Goal: Task Accomplishment & Management: Use online tool/utility

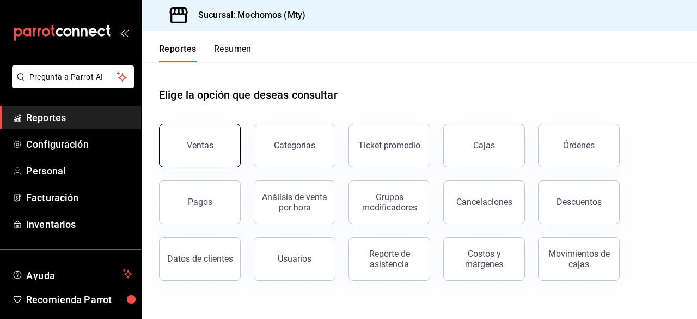
click at [189, 153] on button "Ventas" at bounding box center [200, 146] width 82 height 44
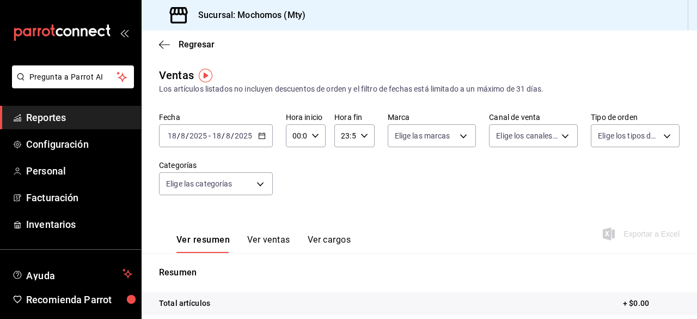
click at [263, 136] on icon "button" at bounding box center [262, 136] width 8 height 8
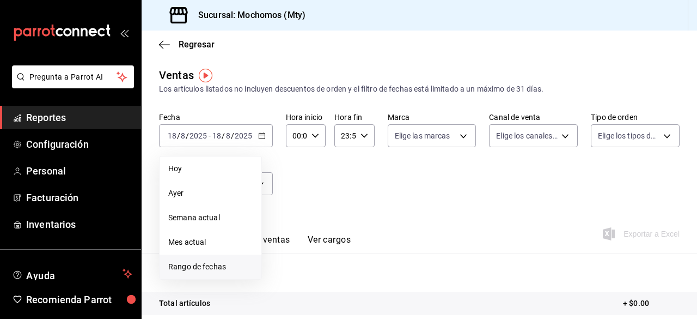
click at [198, 275] on li "Rango de fechas" at bounding box center [211, 266] width 102 height 25
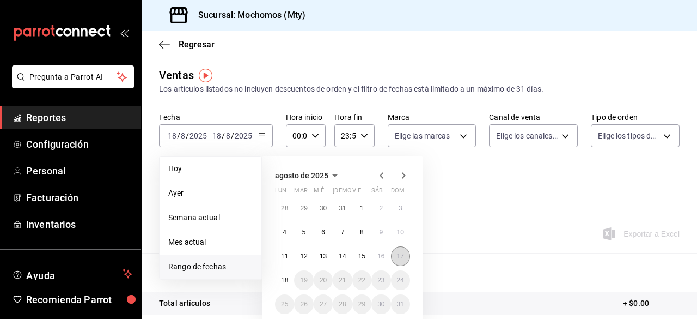
click at [401, 258] on abbr "17" at bounding box center [400, 256] width 7 height 8
click at [282, 274] on button "18" at bounding box center [284, 280] width 19 height 20
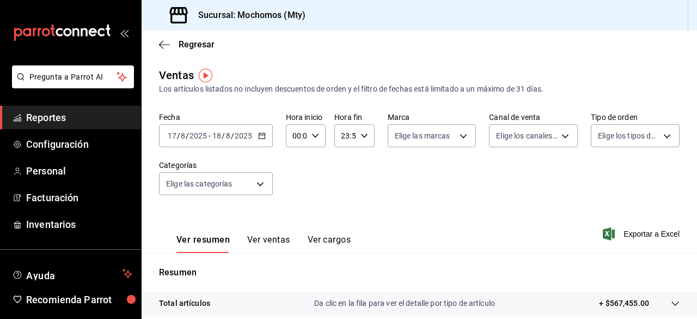
click at [314, 136] on \(Stroke\) "button" at bounding box center [315, 135] width 7 height 4
click at [293, 215] on span "02" at bounding box center [294, 215] width 2 height 9
type input "02:00"
click at [293, 215] on span "12" at bounding box center [294, 215] width 2 height 9
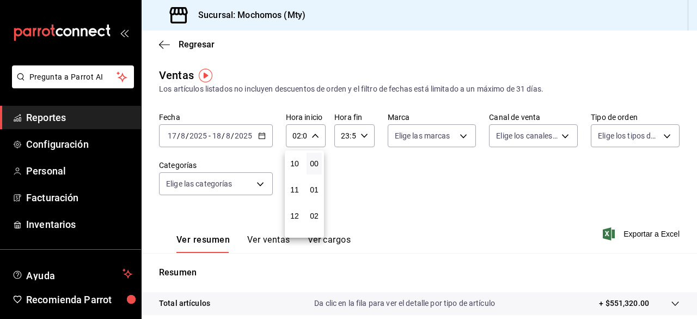
type input "12:00"
click at [460, 141] on div at bounding box center [348, 159] width 697 height 319
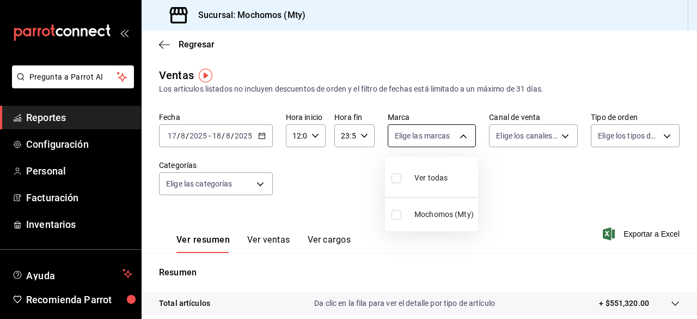
click at [459, 135] on body "Pregunta a Parrot AI Reportes Configuración Personal Facturación Inventarios Ay…" at bounding box center [348, 159] width 697 height 319
click at [395, 178] on input "checkbox" at bounding box center [396, 178] width 10 height 10
checkbox input "true"
type input "b352ad34-a903-4246-b8b1-197398375429"
checkbox input "true"
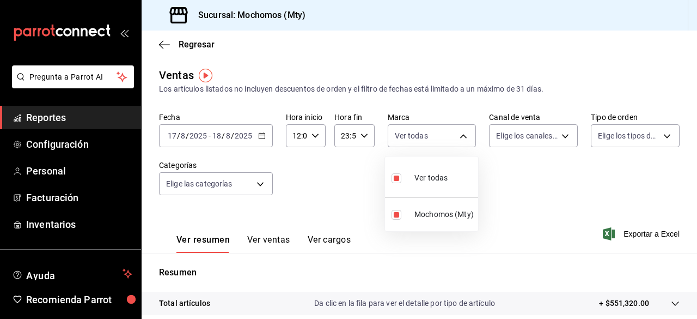
click at [552, 142] on div at bounding box center [348, 159] width 697 height 319
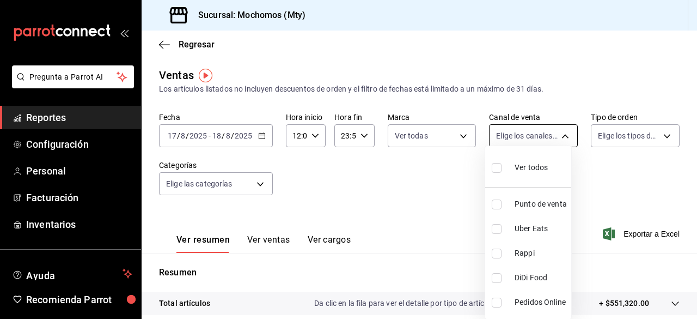
click at [560, 133] on body "Pregunta a Parrot AI Reportes Configuración Personal Facturación Inventarios Ay…" at bounding box center [348, 159] width 697 height 319
click at [494, 167] on input "checkbox" at bounding box center [497, 168] width 10 height 10
checkbox input "true"
type input "PARROT,UBER_EATS,RAPPI,DIDI_FOOD,ONLINE"
checkbox input "true"
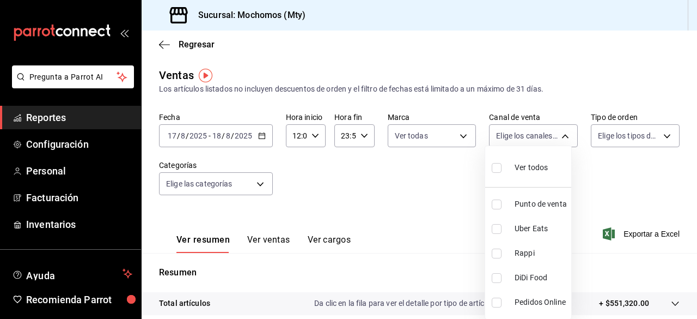
checkbox input "true"
click at [654, 138] on div at bounding box center [348, 159] width 697 height 319
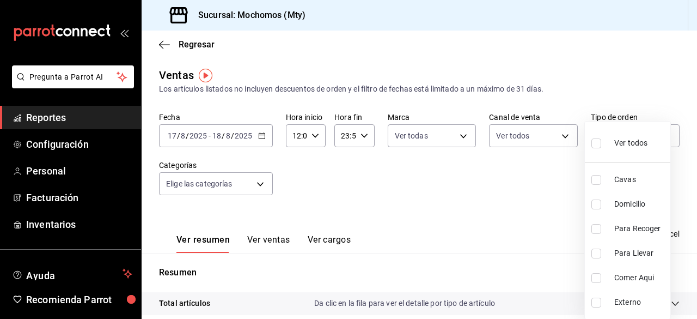
click at [654, 138] on body "Pregunta a Parrot AI Reportes Configuración Personal Facturación Inventarios Ay…" at bounding box center [348, 159] width 697 height 319
click at [595, 143] on input "checkbox" at bounding box center [596, 143] width 10 height 10
checkbox input "true"
type input "7f152bcd-c808-43b1-8377-7ee3764f5c48,abc1671a-a22f-403c-8860-9d090036c428,f5090…"
checkbox input "true"
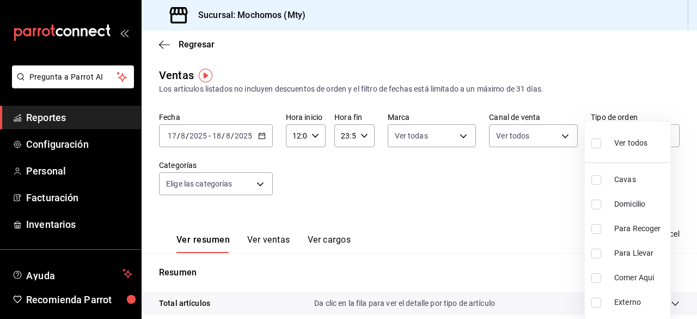
checkbox input "true"
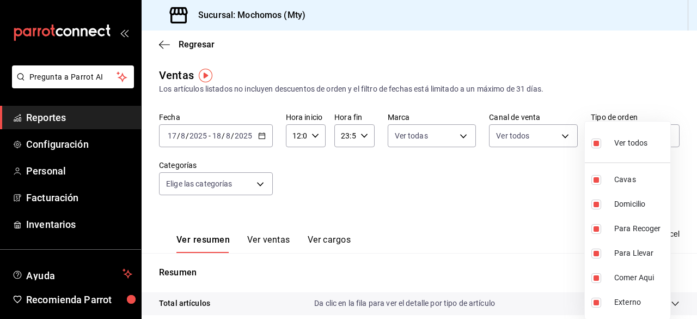
click at [258, 185] on div at bounding box center [348, 159] width 697 height 319
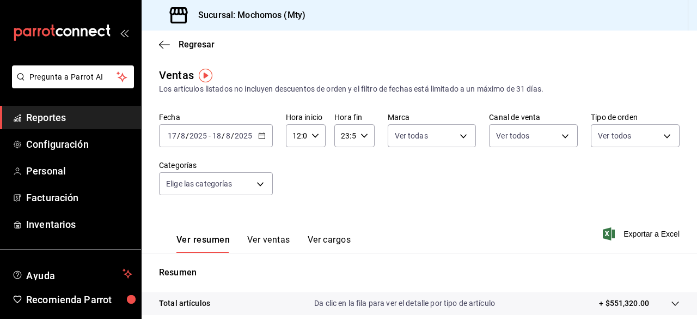
click at [258, 185] on body "Pregunta a Parrot AI Reportes Configuración Personal Facturación Inventarios Ay…" at bounding box center [348, 159] width 697 height 319
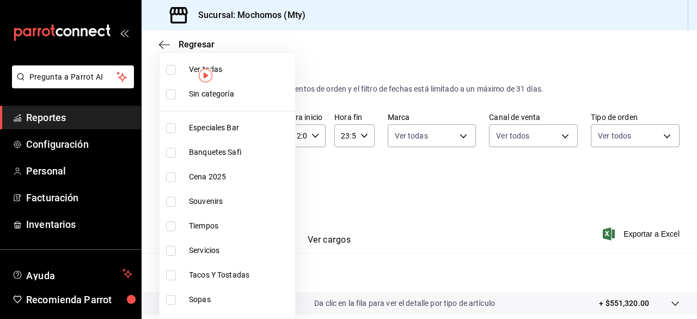
click at [171, 68] on input "checkbox" at bounding box center [171, 70] width 10 height 10
checkbox input "true"
type input "ca062f0f-28a6-4a2e-835a-bf626b46f614,ff02f0f8-cf27-4ea8-b513-1d5c0356e4fc,aaf97…"
checkbox input "true"
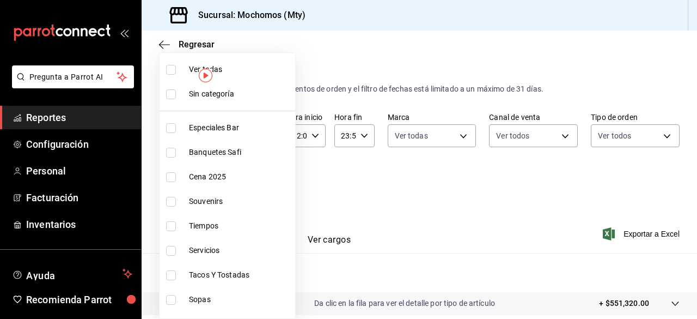
checkbox input "true"
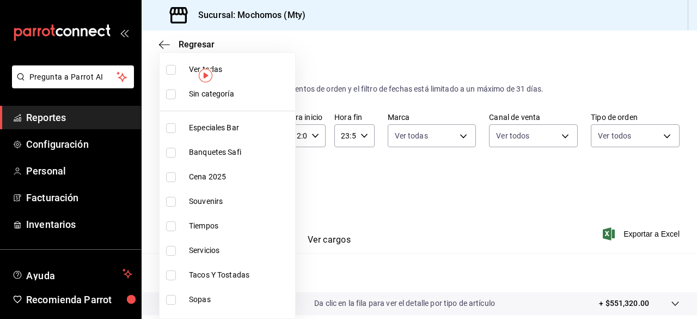
checkbox input "true"
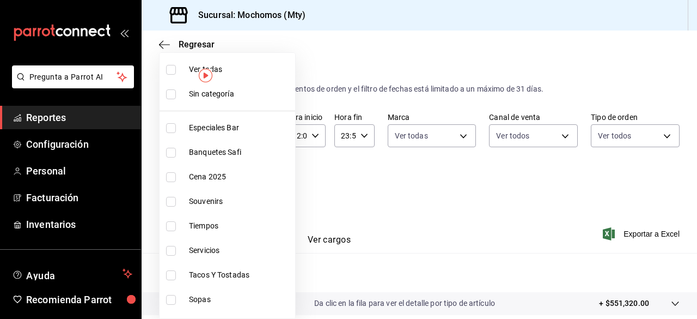
checkbox input "true"
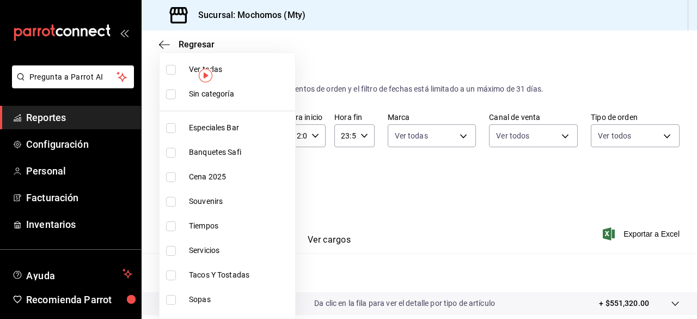
checkbox input "true"
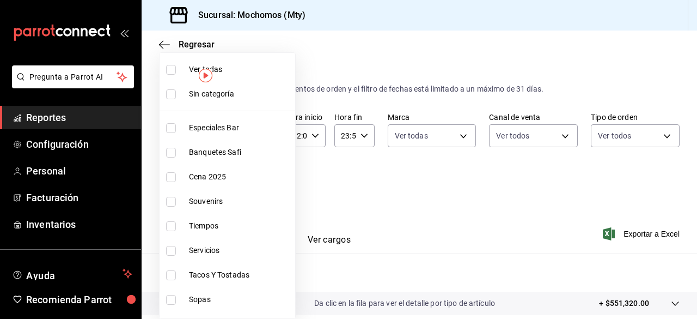
checkbox input "true"
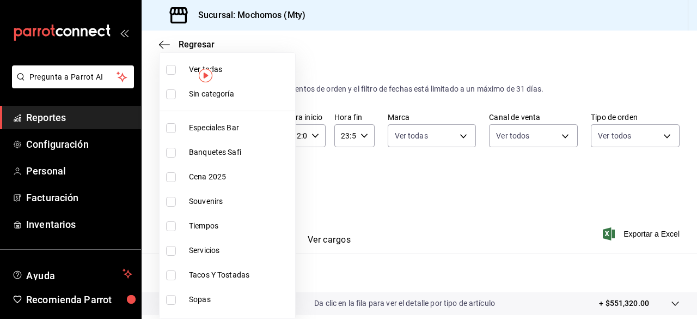
checkbox input "true"
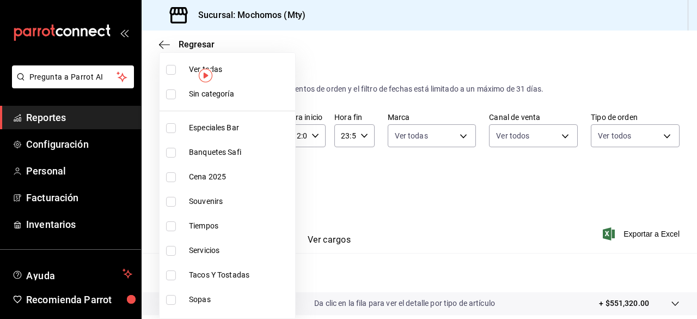
checkbox input "true"
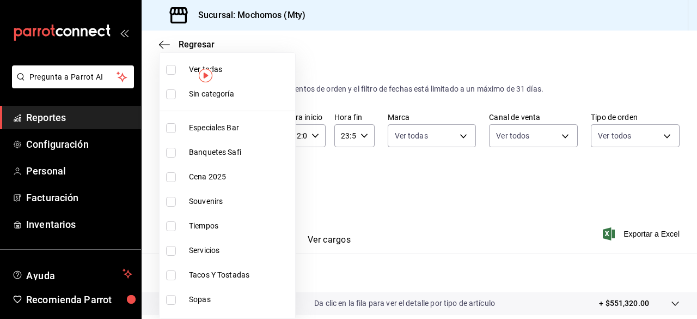
checkbox input "true"
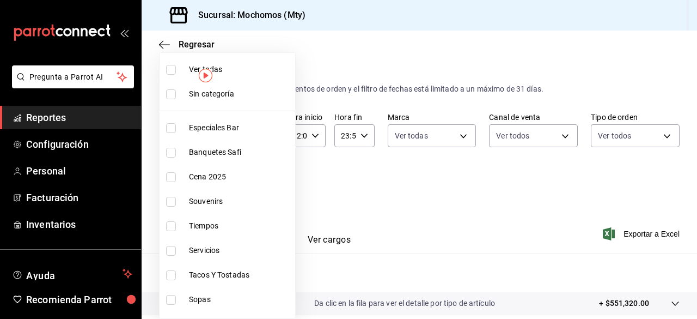
checkbox input "true"
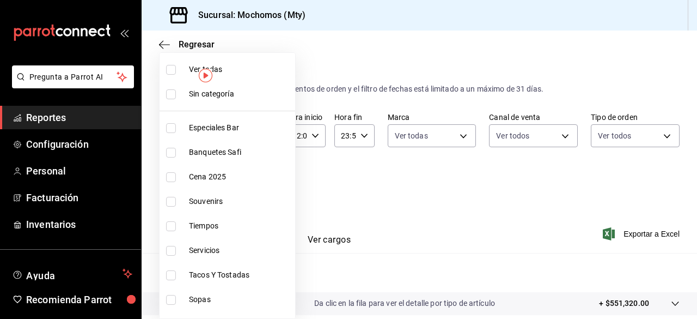
checkbox input "true"
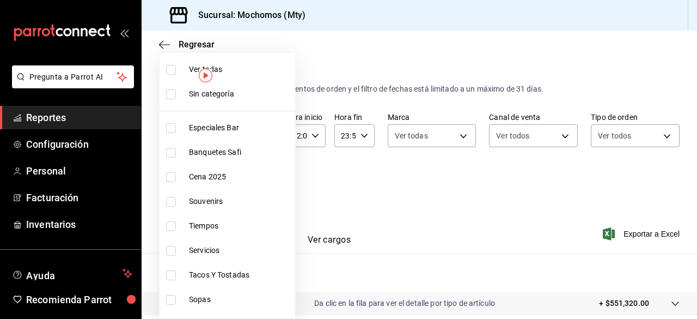
checkbox input "true"
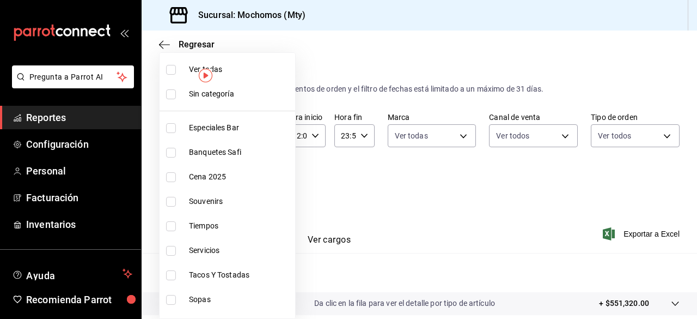
checkbox input "true"
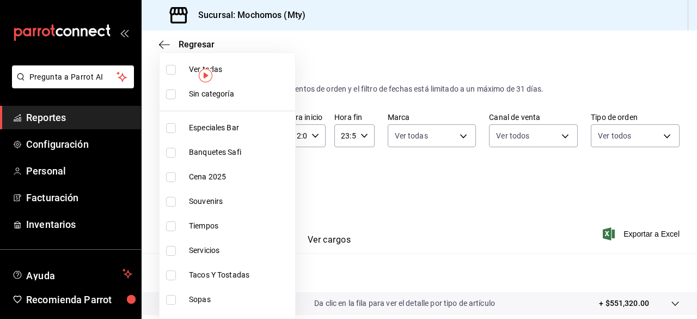
checkbox input "true"
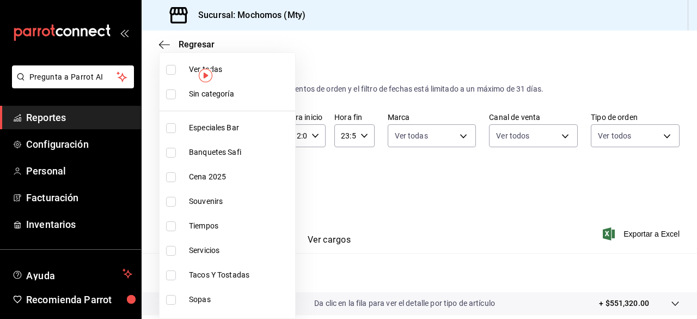
checkbox input "true"
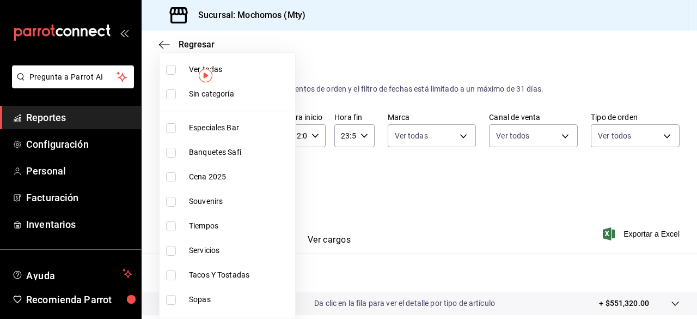
checkbox input "true"
click at [416, 44] on div at bounding box center [348, 159] width 697 height 319
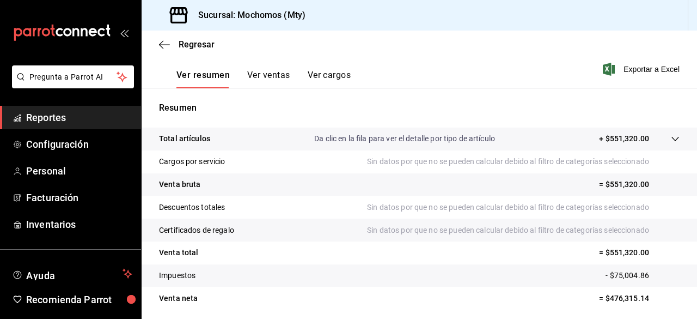
scroll to position [172, 0]
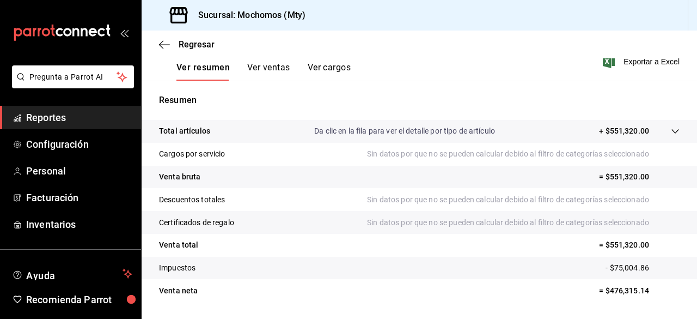
click at [429, 133] on p "Da clic en la fila para ver el detalle por tipo de artículo" at bounding box center [404, 130] width 181 height 11
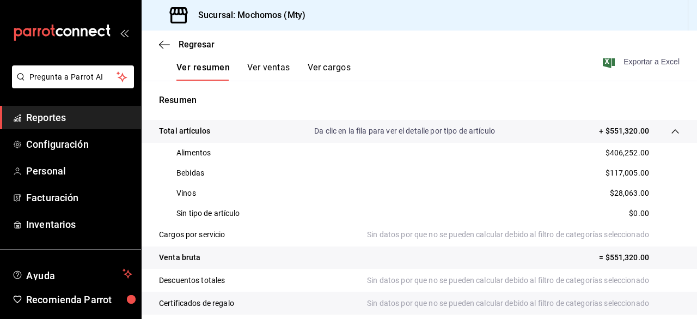
click at [606, 66] on icon "button" at bounding box center [609, 61] width 12 height 13
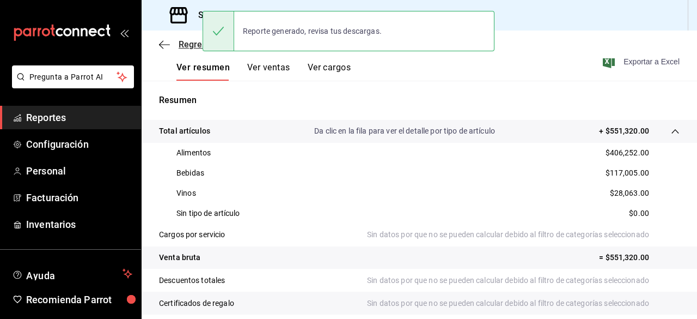
click at [166, 45] on icon "button" at bounding box center [164, 45] width 11 height 10
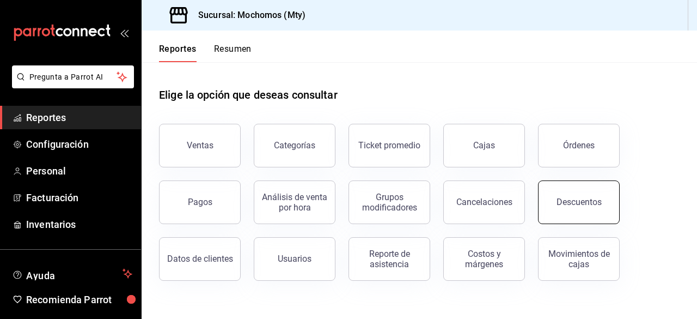
click at [567, 200] on div "Descuentos" at bounding box center [578, 202] width 45 height 10
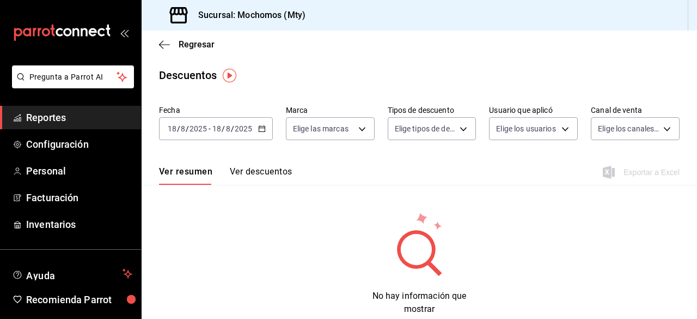
click at [260, 126] on \(Stroke\) "button" at bounding box center [260, 125] width 1 height 1
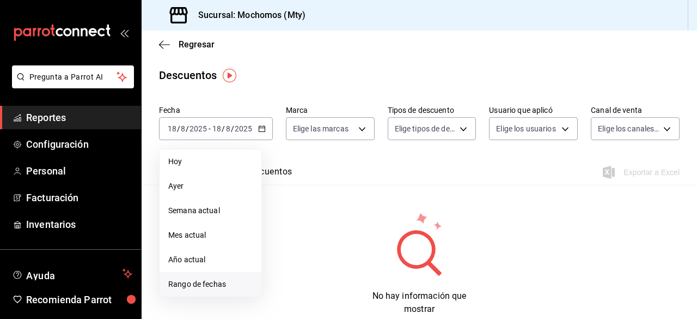
click at [199, 285] on span "Rango de fechas" at bounding box center [210, 283] width 84 height 11
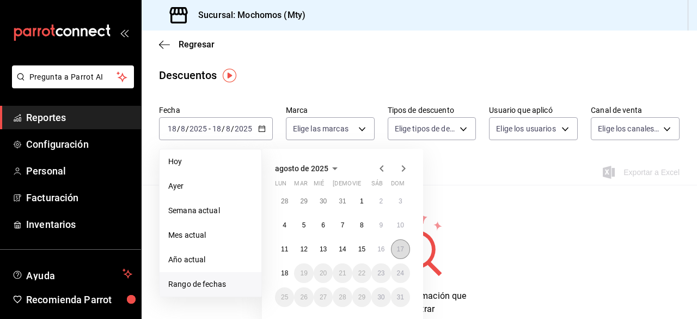
click at [399, 248] on abbr "17" at bounding box center [400, 249] width 7 height 8
click at [279, 273] on button "18" at bounding box center [284, 273] width 19 height 20
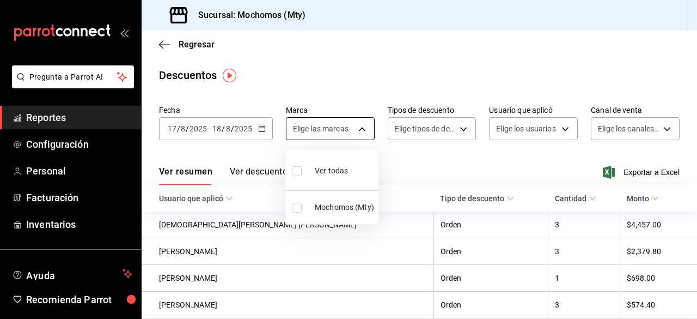
click at [363, 133] on body "Pregunta a Parrot AI Reportes Configuración Personal Facturación Inventarios Ay…" at bounding box center [348, 159] width 697 height 319
click at [298, 170] on input "checkbox" at bounding box center [297, 171] width 10 height 10
checkbox input "true"
type input "b352ad34-a903-4246-b8b1-197398375429"
checkbox input "true"
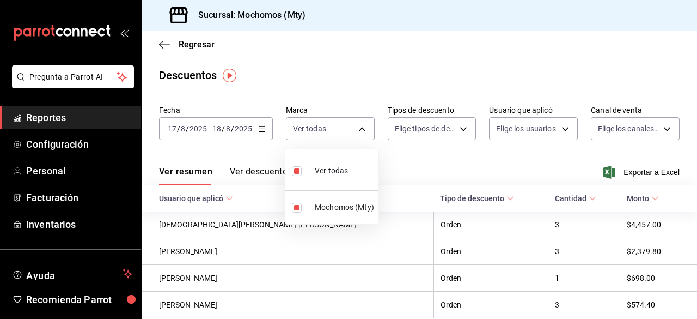
click at [457, 126] on div at bounding box center [348, 159] width 697 height 319
click at [457, 126] on body "Pregunta a Parrot AI Reportes Configuración Personal Facturación Inventarios Ay…" at bounding box center [348, 159] width 697 height 319
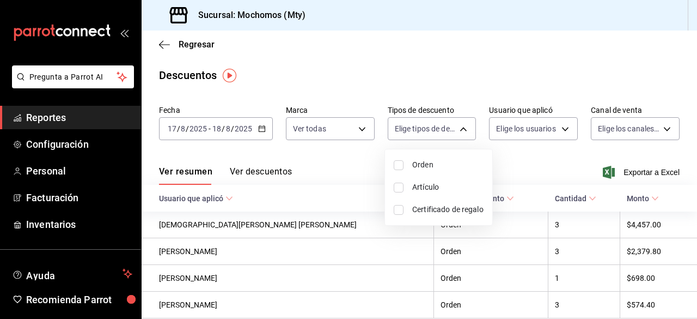
click at [399, 162] on input "checkbox" at bounding box center [399, 165] width 10 height 10
checkbox input "true"
type input "ORDER"
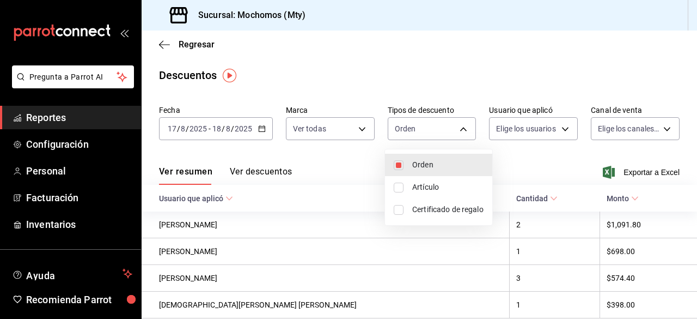
click at [397, 190] on input "checkbox" at bounding box center [399, 187] width 10 height 10
checkbox input "true"
type input "ORDER,ORDER_ITEM"
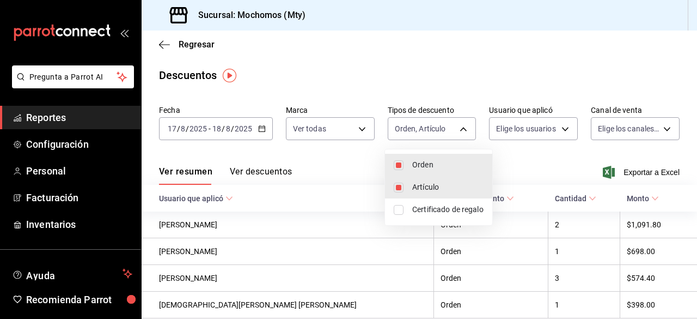
click at [399, 209] on input "checkbox" at bounding box center [399, 210] width 10 height 10
checkbox input "true"
type input "ORDER,ORDER_ITEM,CARD_REWARD"
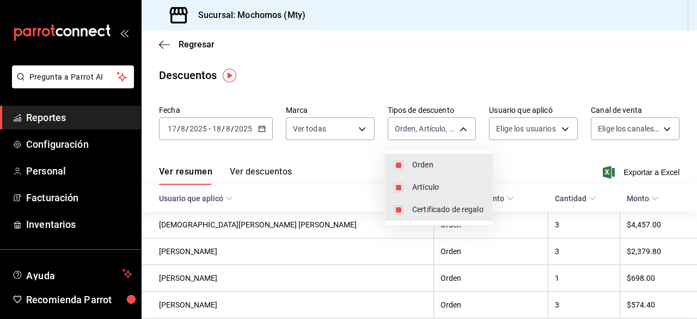
click at [559, 127] on div at bounding box center [348, 159] width 697 height 319
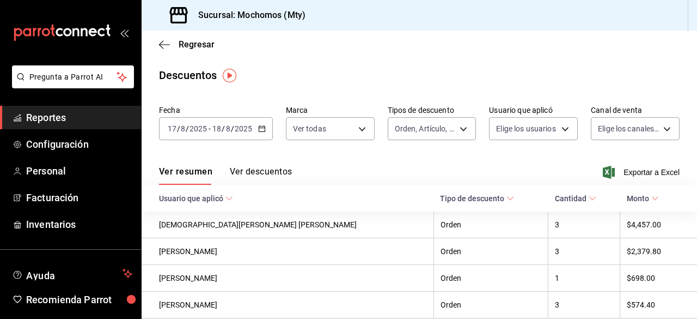
click at [559, 127] on body "Pregunta a Parrot AI Reportes Configuración Personal Facturación Inventarios Ay…" at bounding box center [348, 159] width 697 height 319
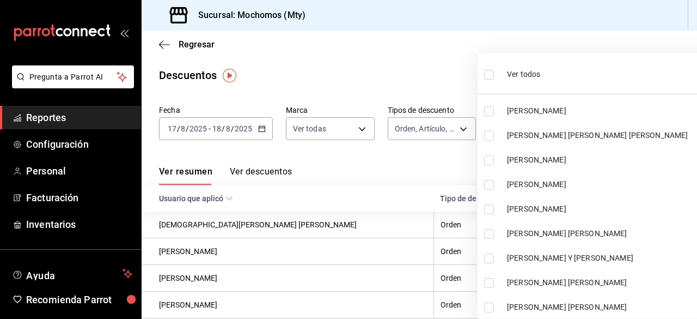
click at [488, 76] on input "checkbox" at bounding box center [489, 75] width 10 height 10
checkbox input "true"
type input "40bd10dc-9f0c-4310-b12f-7c9231e9e101,2bde09ca-9ead-4f27-ac2f-bfde6d9e554d,ed9b9…"
checkbox input "true"
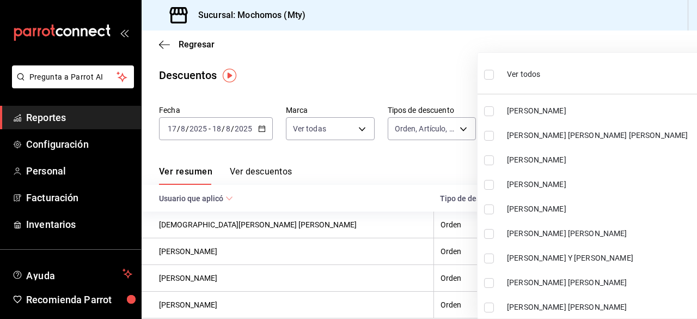
checkbox input "true"
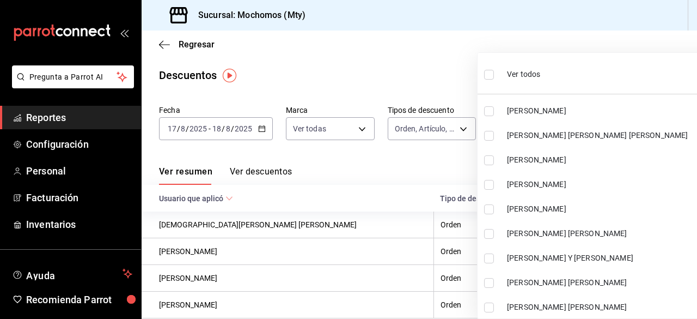
checkbox input "true"
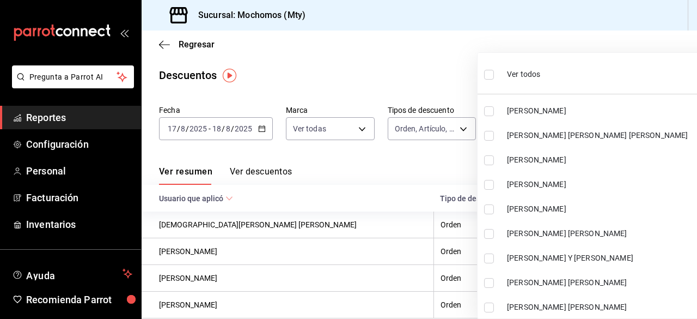
checkbox input "true"
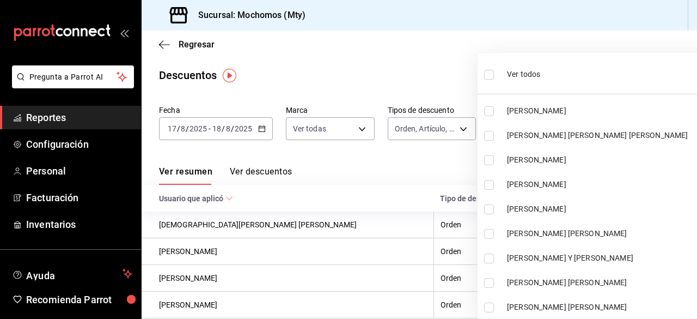
checkbox input "true"
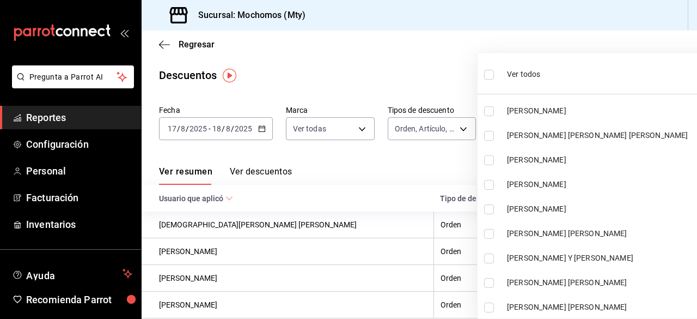
checkbox input "true"
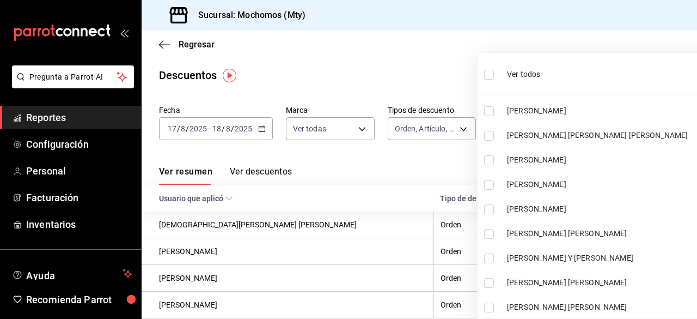
checkbox input "true"
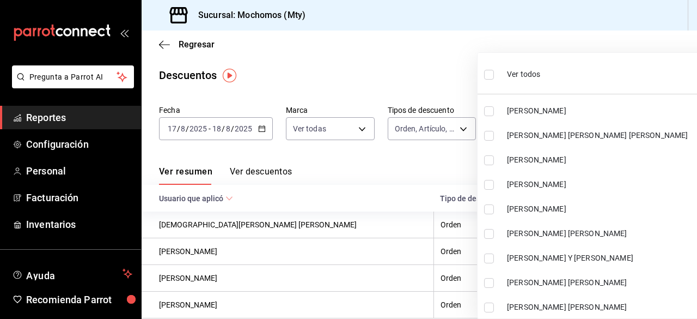
checkbox input "true"
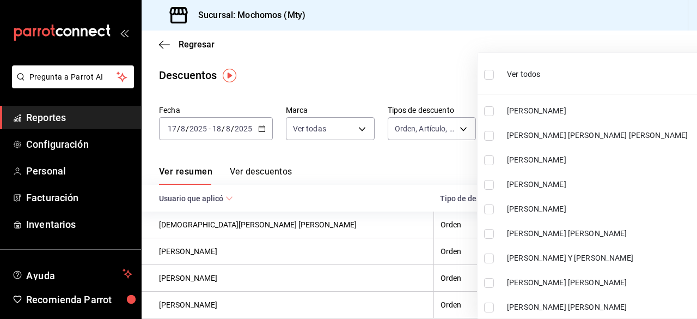
checkbox input "true"
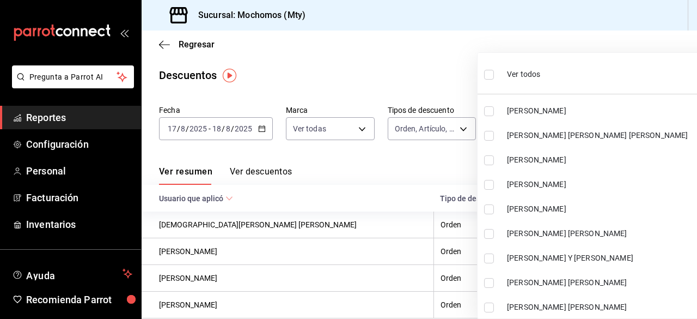
checkbox input "true"
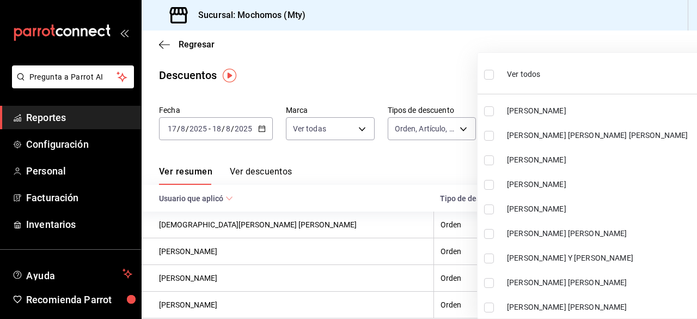
checkbox input "true"
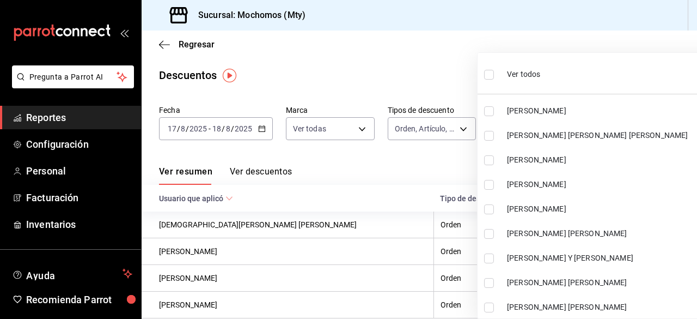
checkbox input "true"
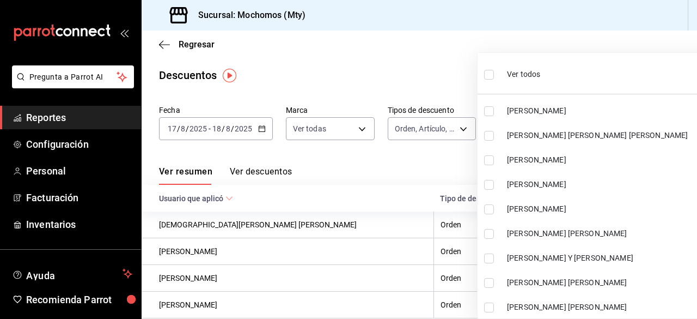
checkbox input "true"
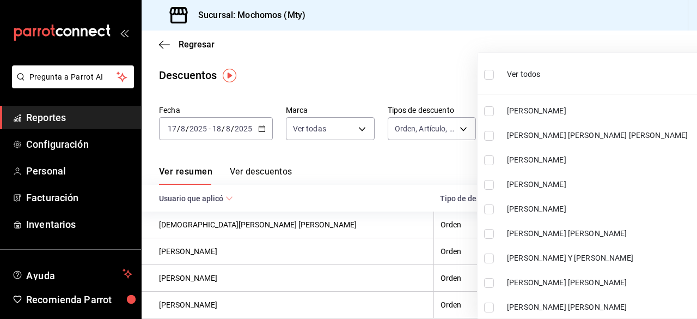
checkbox input "true"
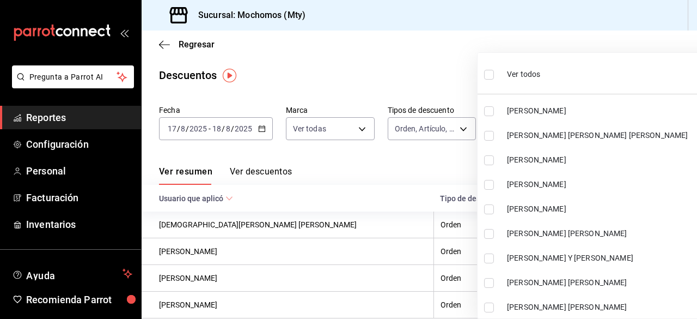
checkbox input "true"
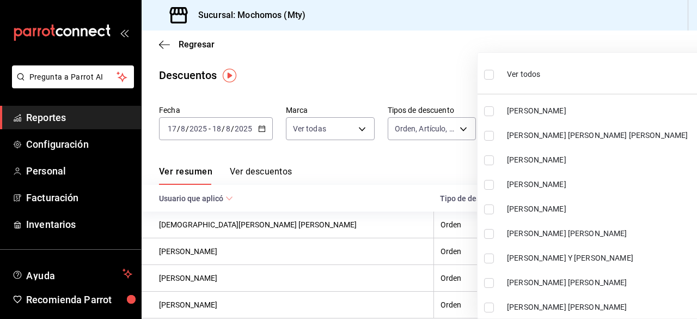
checkbox input "true"
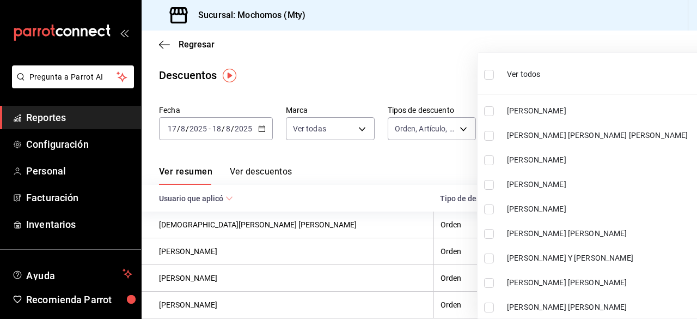
checkbox input "true"
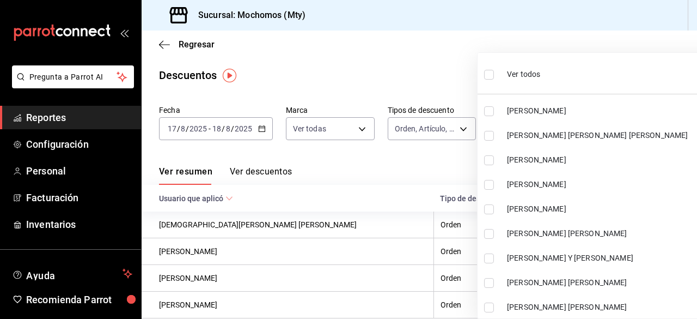
checkbox input "true"
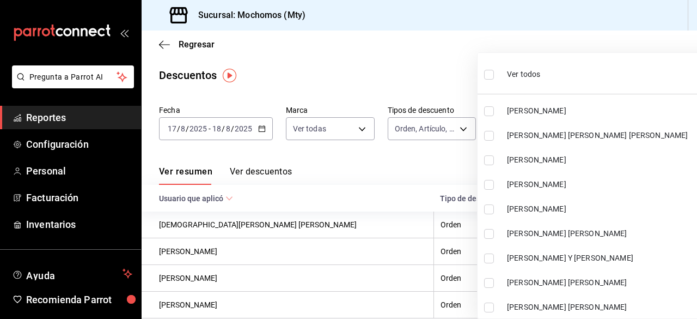
checkbox input "true"
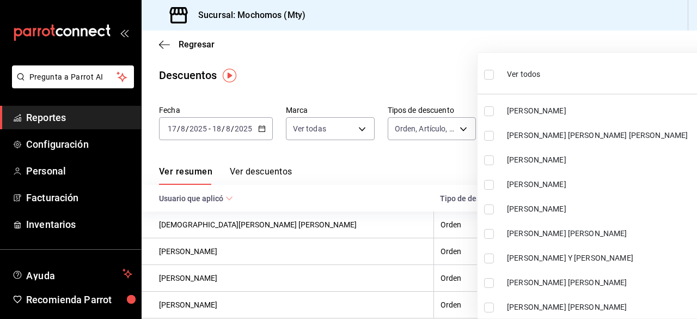
checkbox input "true"
click at [467, 66] on div at bounding box center [348, 159] width 697 height 319
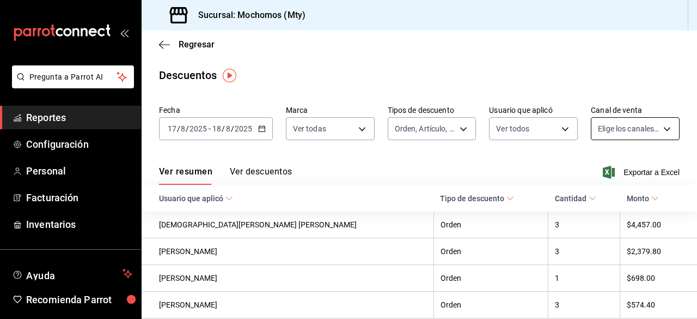
click at [657, 126] on body "Pregunta a Parrot AI Reportes Configuración Personal Facturación Inventarios Ay…" at bounding box center [348, 159] width 697 height 319
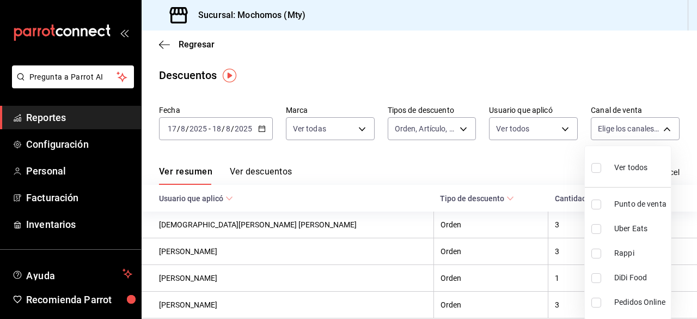
click at [593, 167] on input "checkbox" at bounding box center [596, 168] width 10 height 10
click at [471, 46] on div at bounding box center [348, 159] width 697 height 319
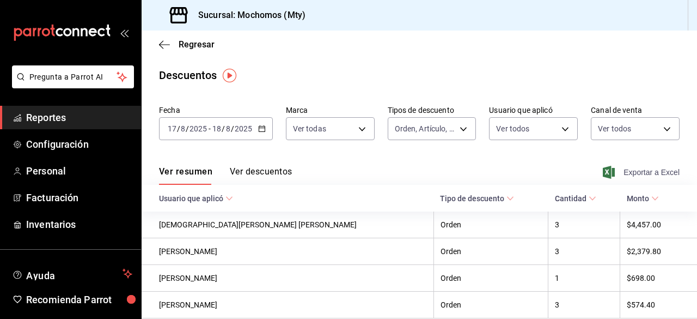
click at [623, 173] on span "Exportar a Excel" at bounding box center [642, 172] width 75 height 13
